Goal: Find specific page/section

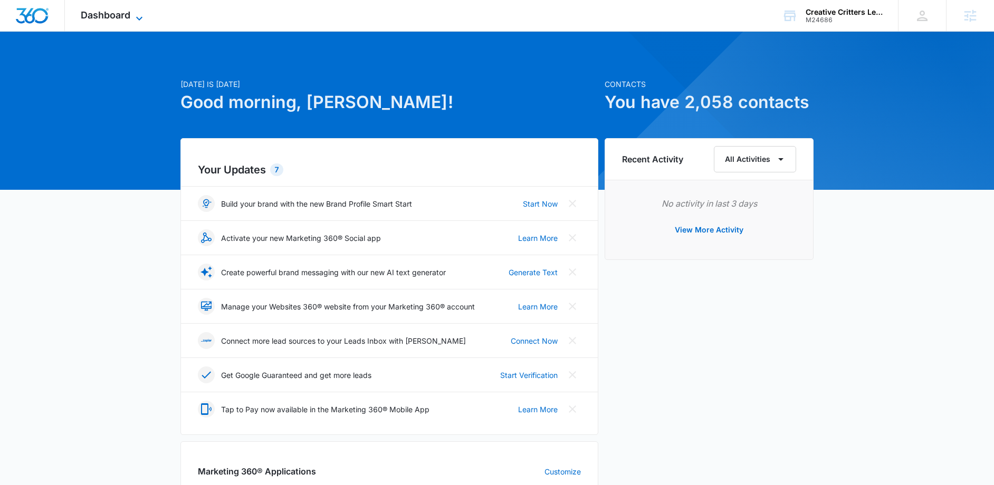
click at [89, 20] on span "Dashboard" at bounding box center [106, 14] width 50 height 11
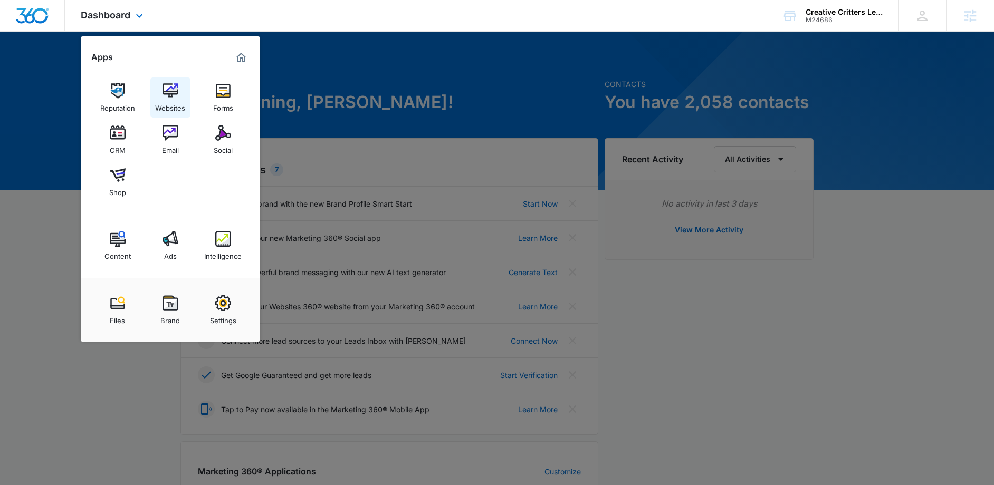
click at [169, 101] on div "Websites" at bounding box center [170, 106] width 30 height 14
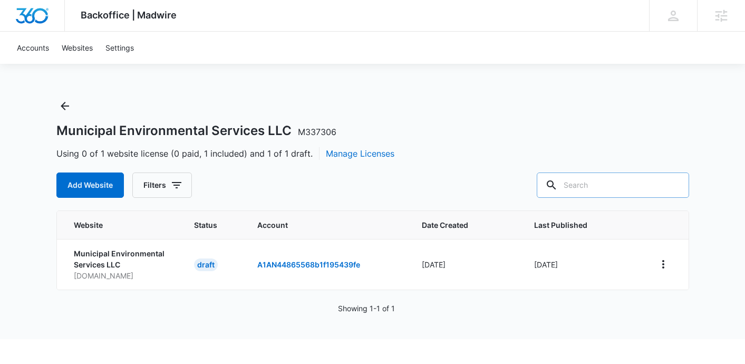
click at [612, 185] on input "text" at bounding box center [613, 185] width 152 height 25
paste input "M24686"
type input "M24686"
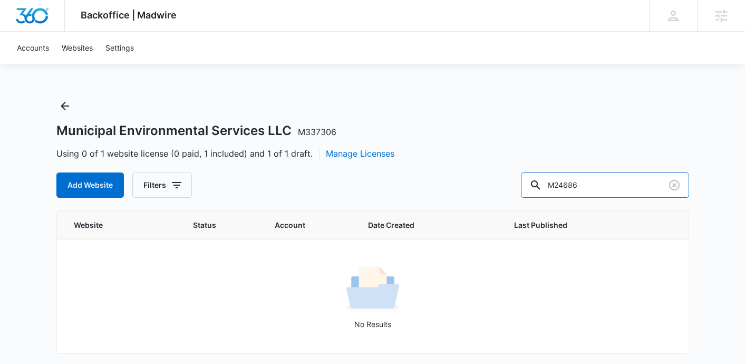
scroll to position [3, 0]
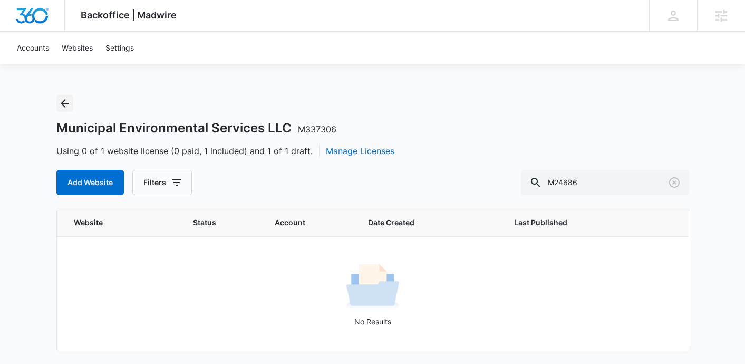
click at [59, 101] on icon "Back" at bounding box center [65, 103] width 13 height 13
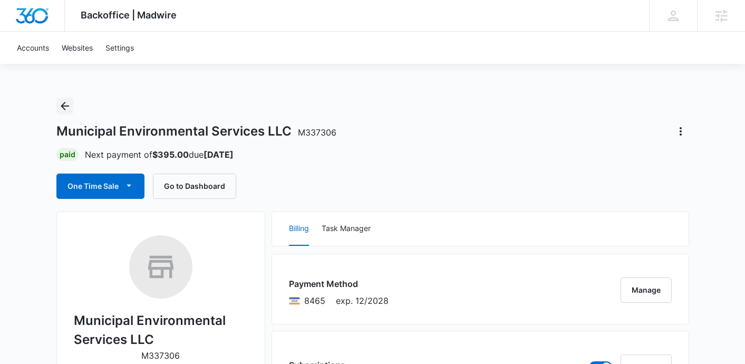
click at [59, 101] on icon "Back" at bounding box center [65, 106] width 13 height 13
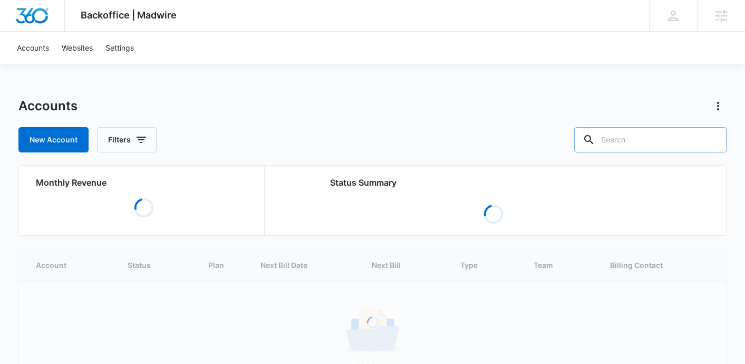
click at [658, 139] on input "text" at bounding box center [651, 139] width 152 height 25
paste input "M24686"
type input "M24686"
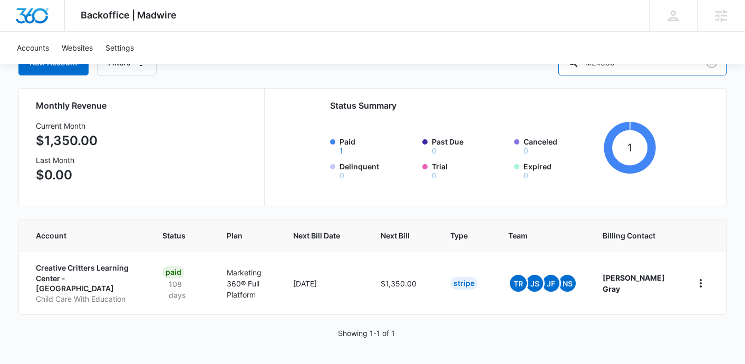
scroll to position [71, 0]
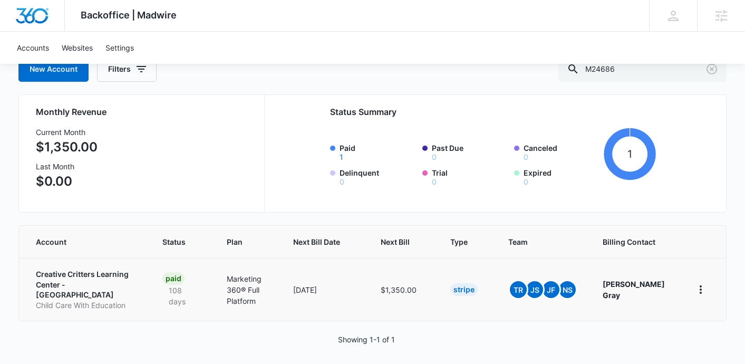
click at [97, 286] on p "Creative Critters Learning Center - Williamsburg" at bounding box center [86, 284] width 101 height 31
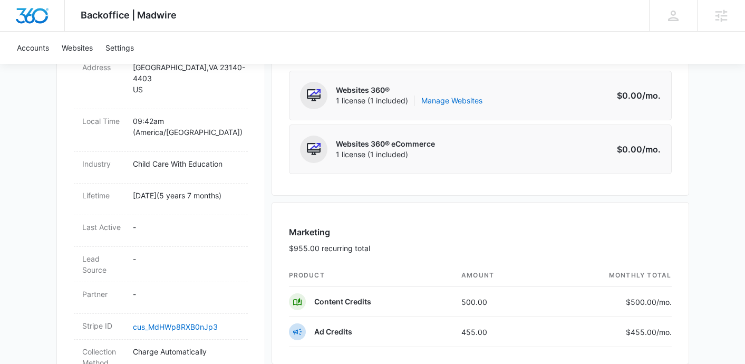
scroll to position [578, 0]
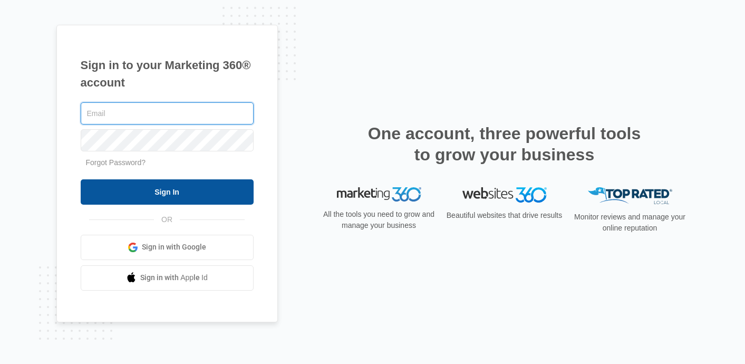
type input "[EMAIL_ADDRESS][PERSON_NAME][DOMAIN_NAME]"
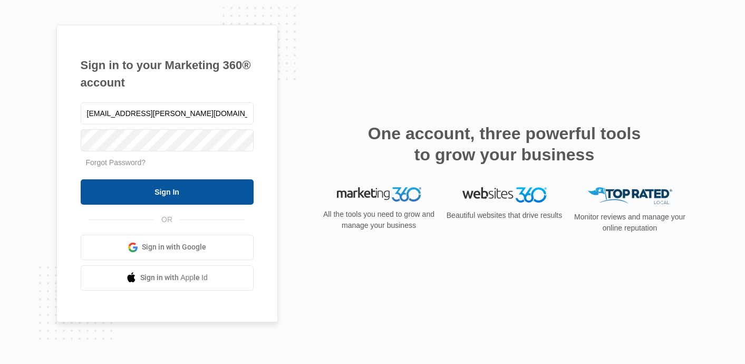
click at [161, 187] on input "Sign In" at bounding box center [167, 191] width 173 height 25
